Goal: Transaction & Acquisition: Obtain resource

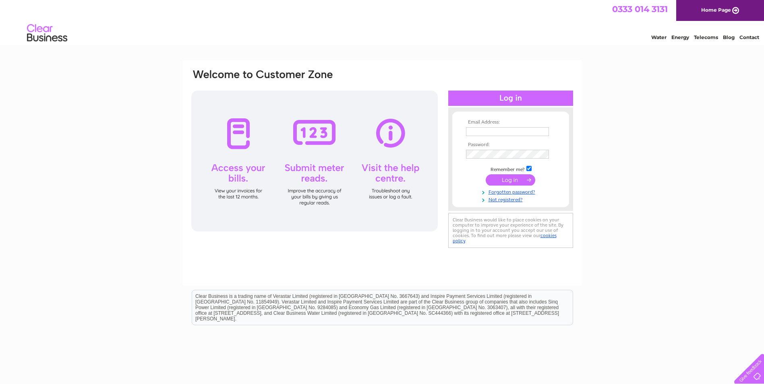
type input "[PERSON_NAME][EMAIL_ADDRESS][DOMAIN_NAME]"
click at [516, 180] on input "submit" at bounding box center [511, 179] width 50 height 11
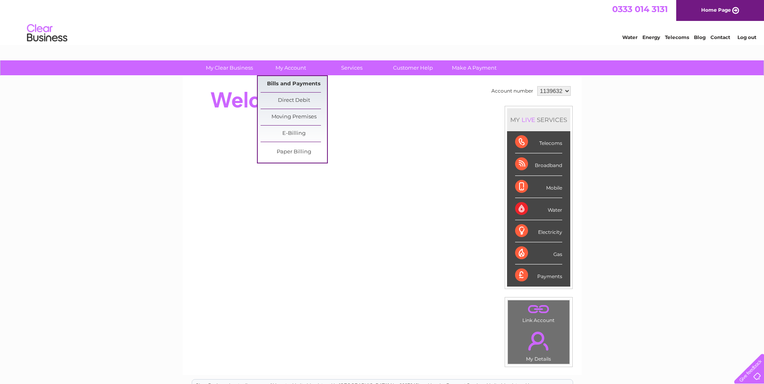
click at [286, 86] on link "Bills and Payments" at bounding box center [294, 84] width 66 height 16
click at [287, 84] on link "Bills and Payments" at bounding box center [294, 84] width 66 height 16
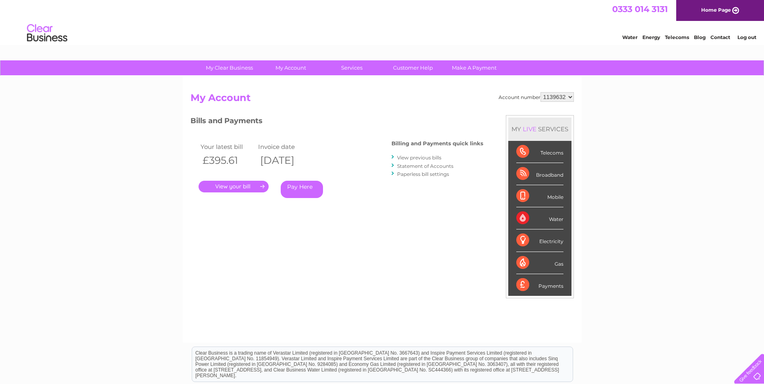
click at [228, 187] on link "." at bounding box center [234, 187] width 70 height 12
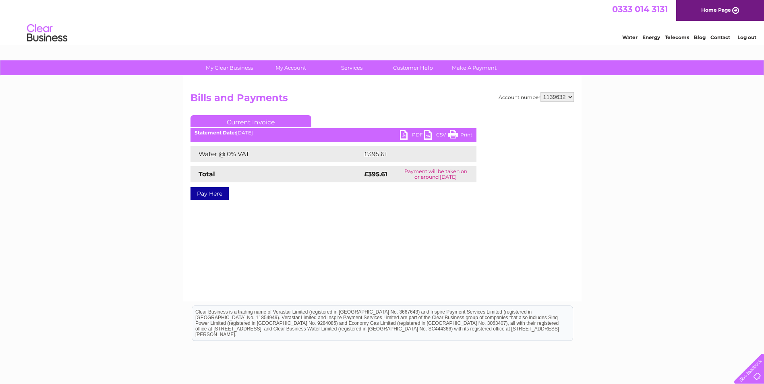
click at [409, 135] on link "PDF" at bounding box center [412, 136] width 24 height 12
